Goal: Navigation & Orientation: Find specific page/section

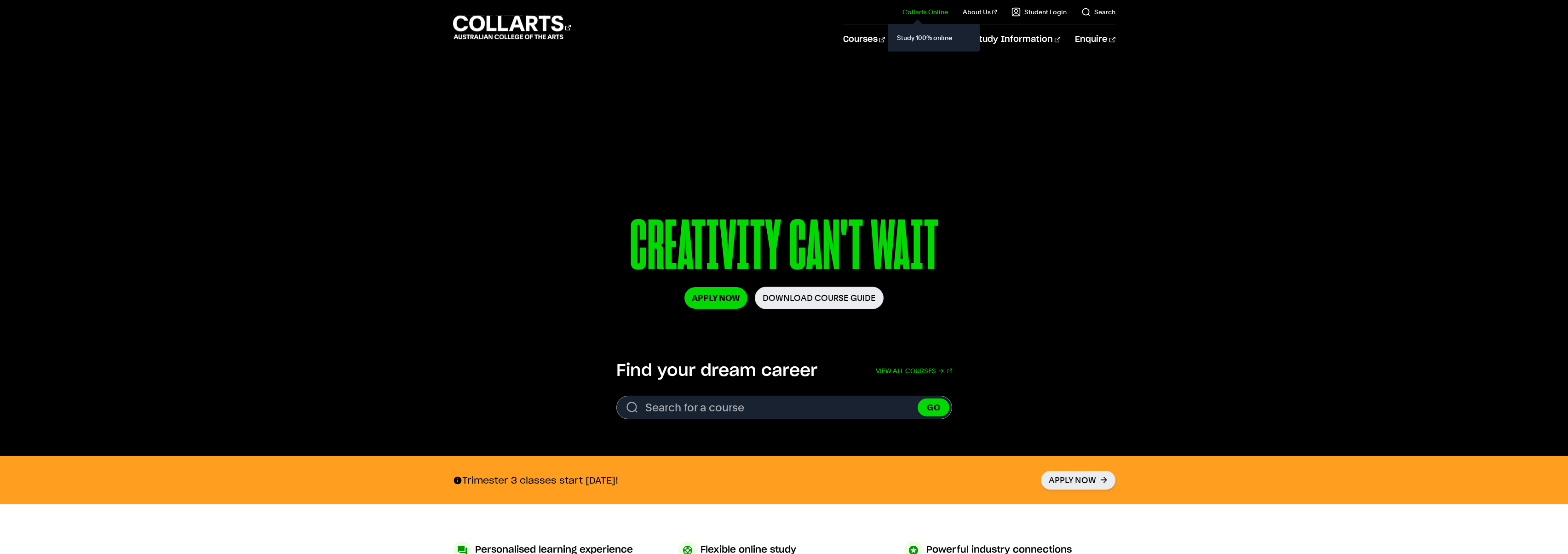
click at [939, 10] on link "Collarts Online" at bounding box center [925, 12] width 46 height 9
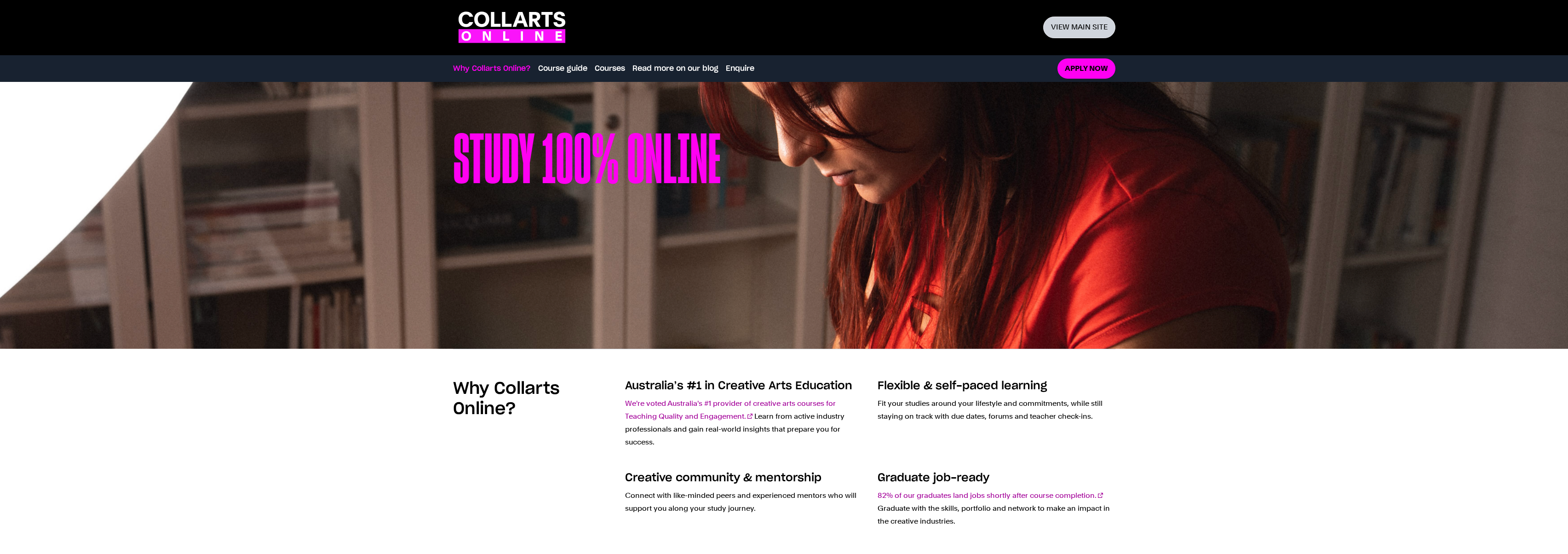
click at [1082, 28] on link "View main site" at bounding box center [1079, 27] width 72 height 22
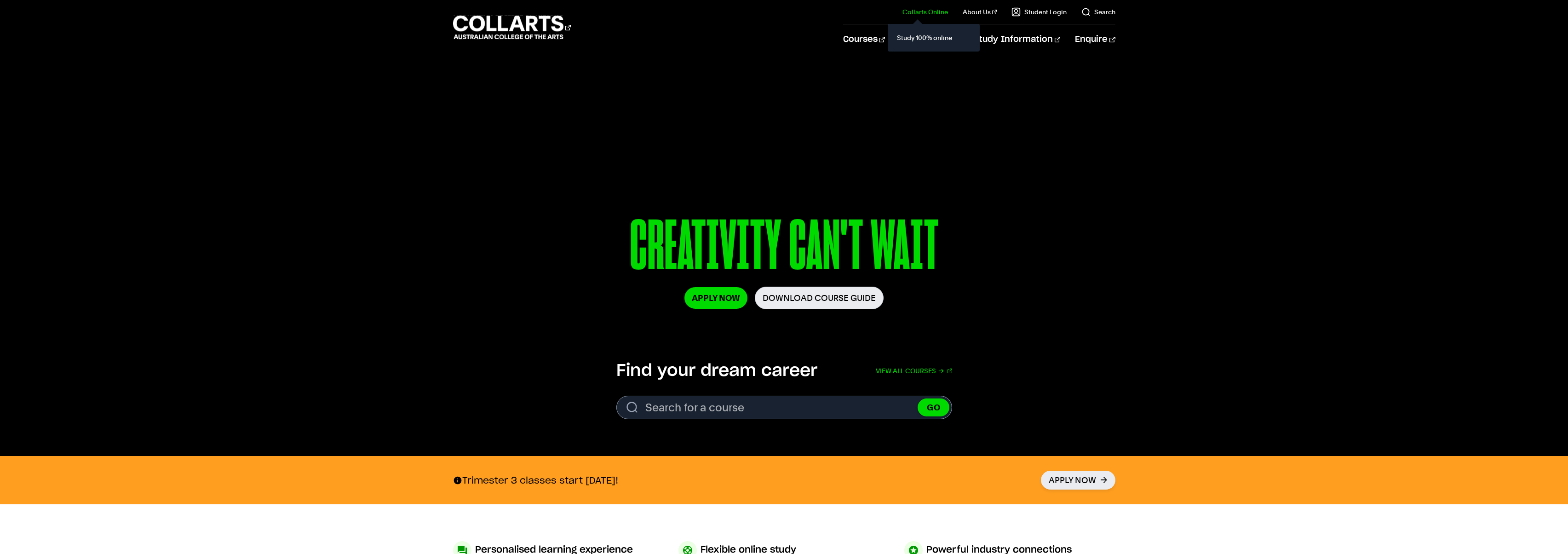
click at [934, 12] on link "Collarts Online" at bounding box center [925, 12] width 46 height 9
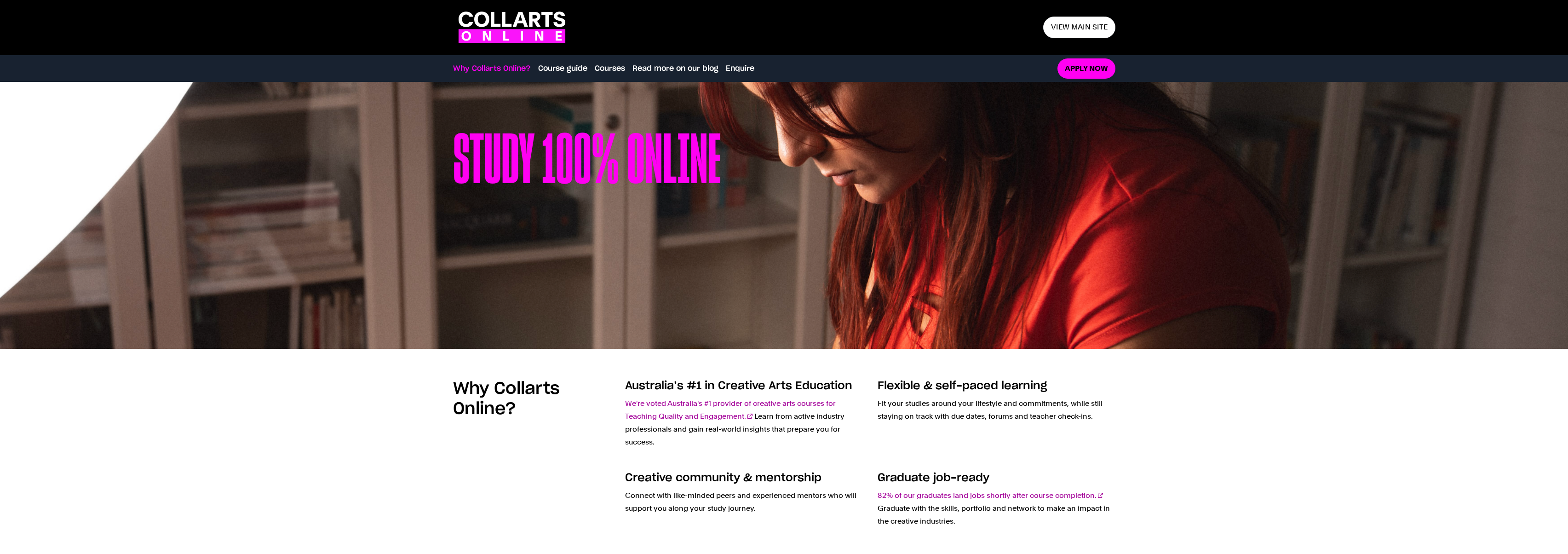
click at [776, 117] on div "Study 100% online" at bounding box center [784, 214] width 662 height 267
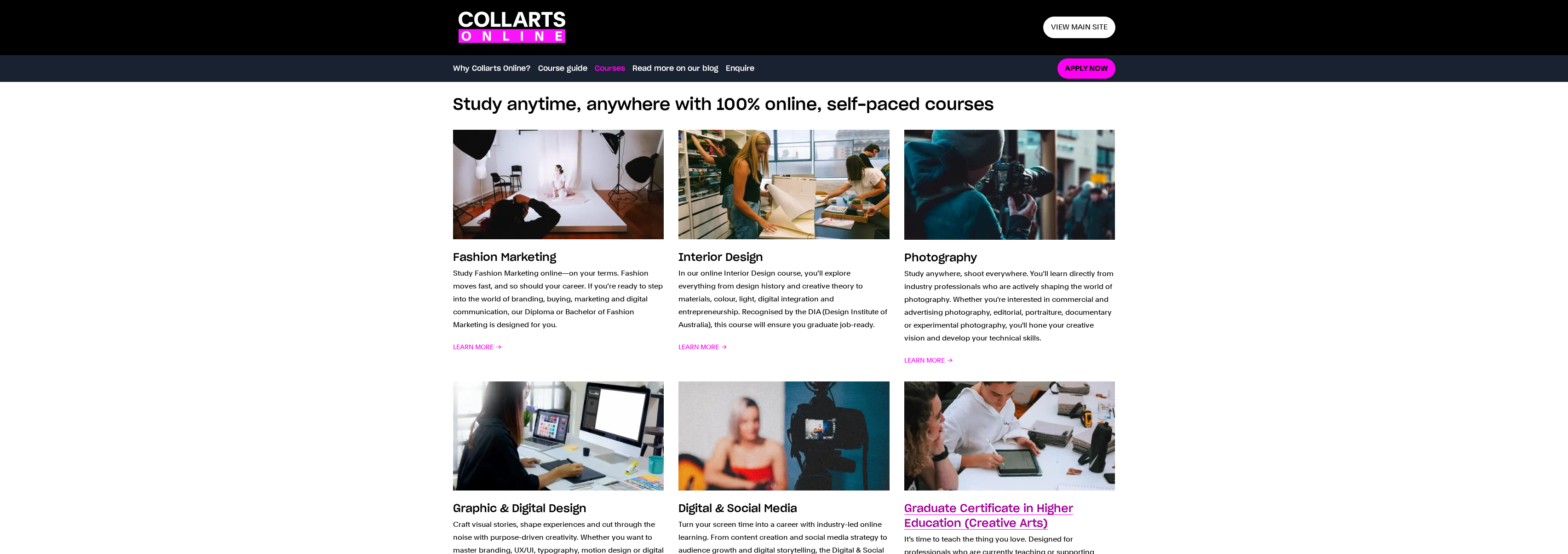
scroll to position [619, 0]
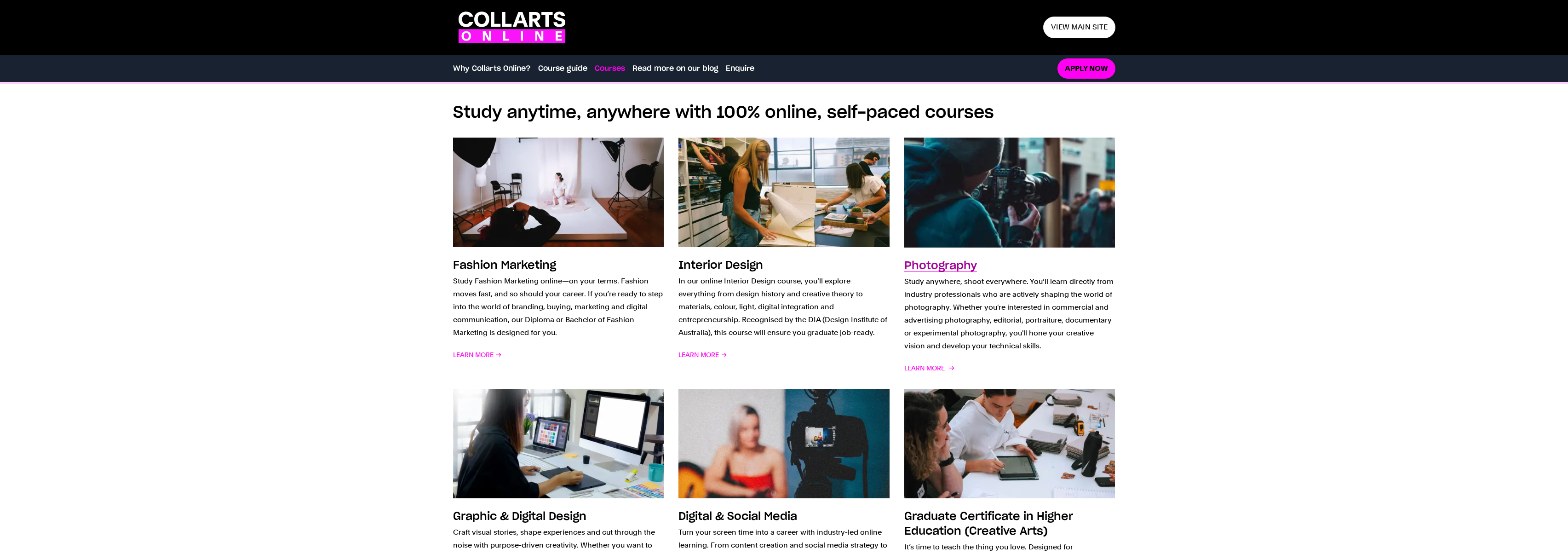
click at [964, 261] on h3 "Photography" at bounding box center [941, 266] width 73 height 11
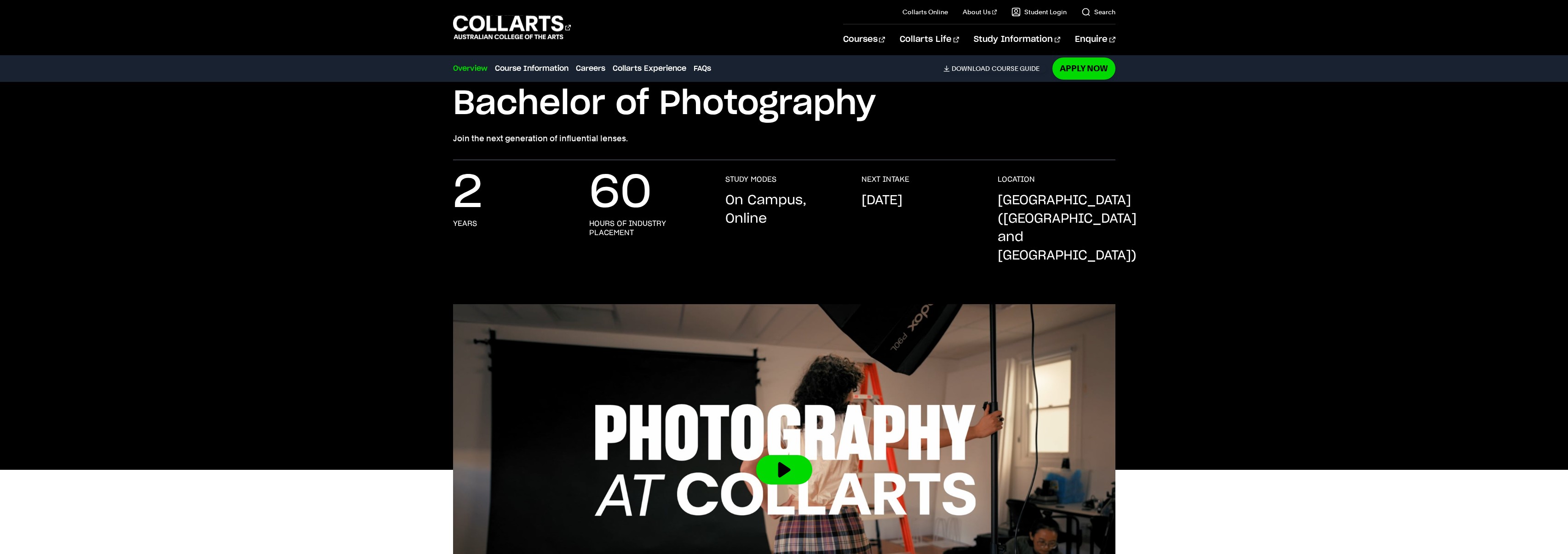
scroll to position [71, 0]
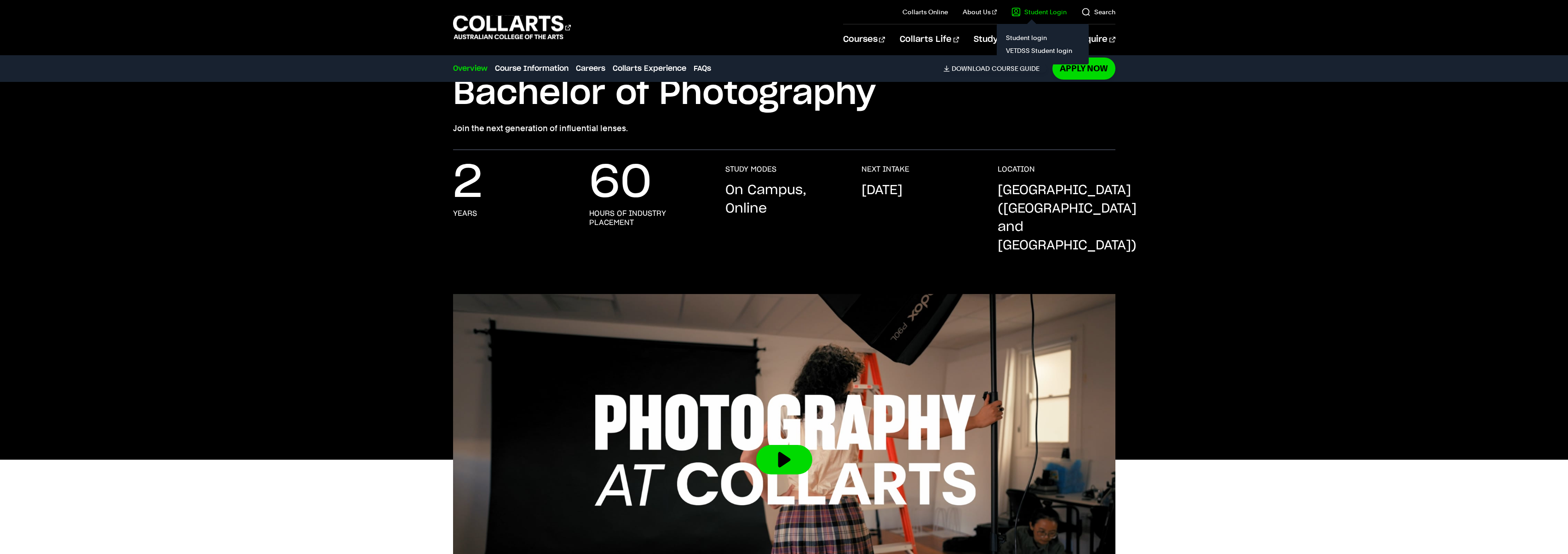
click at [1037, 12] on link "Student Login" at bounding box center [1039, 12] width 55 height 9
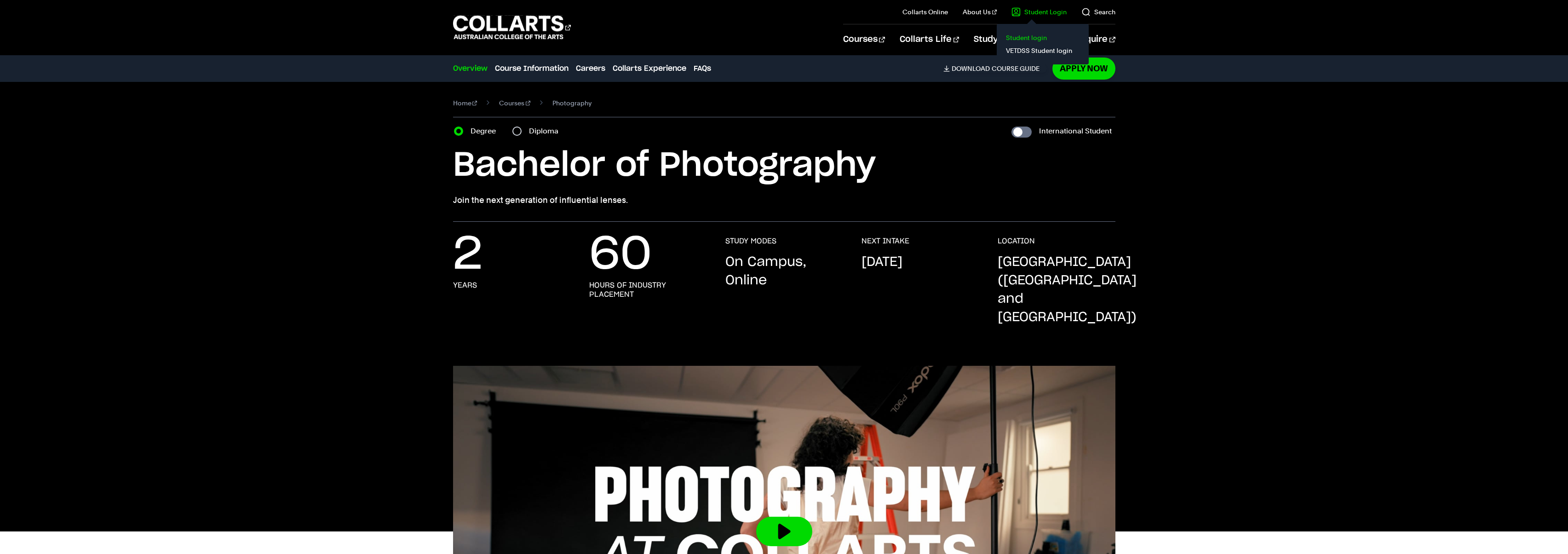
click at [1031, 37] on link "Student login" at bounding box center [1042, 37] width 77 height 13
